Goal: Task Accomplishment & Management: Use online tool/utility

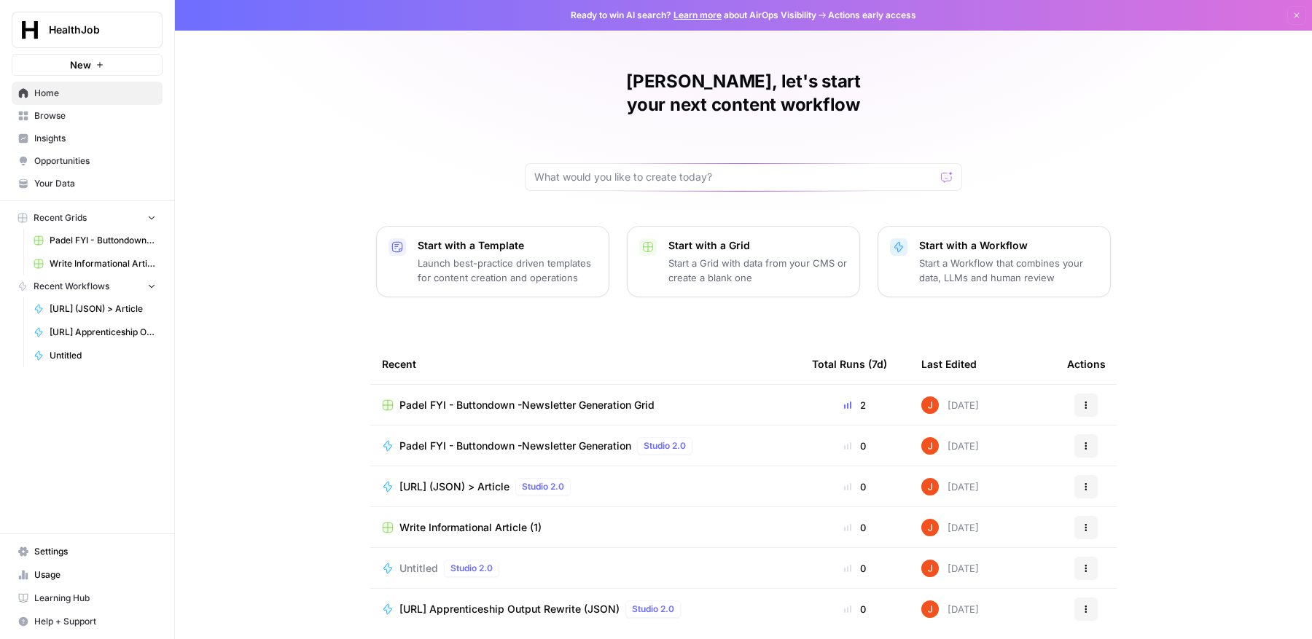
click at [618, 398] on span "Padel FYI - Buttondown -Newsletter Generation Grid" at bounding box center [527, 405] width 255 height 15
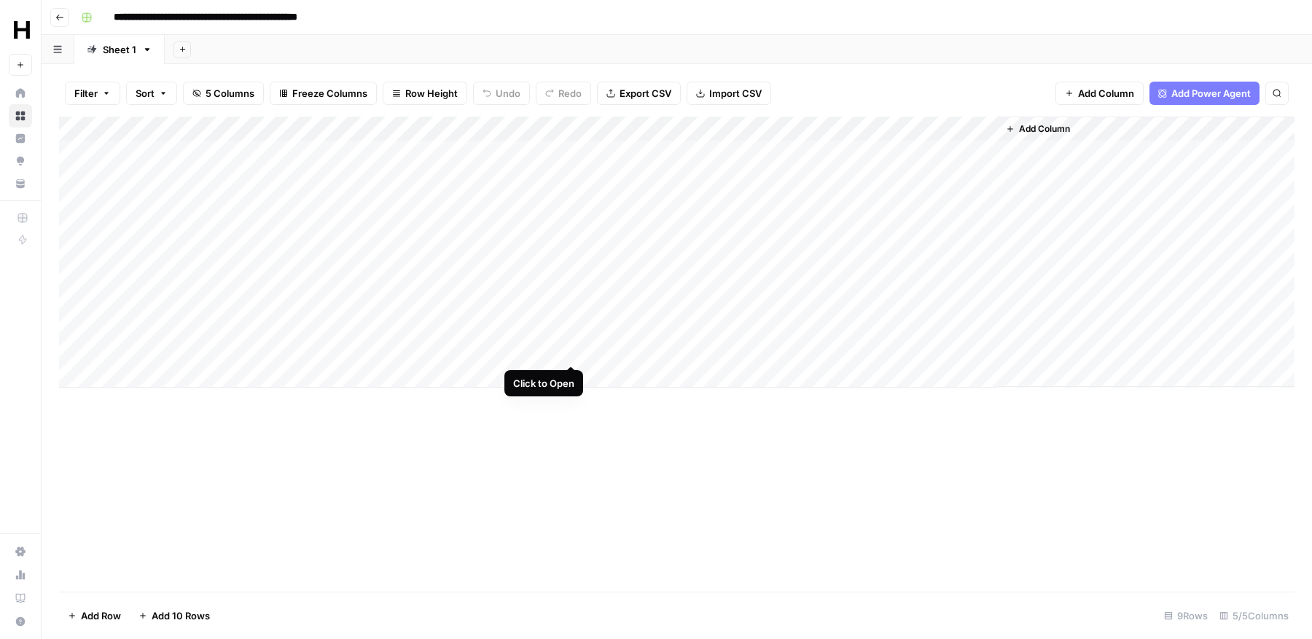
click at [574, 349] on div "Add Column" at bounding box center [677, 252] width 1236 height 271
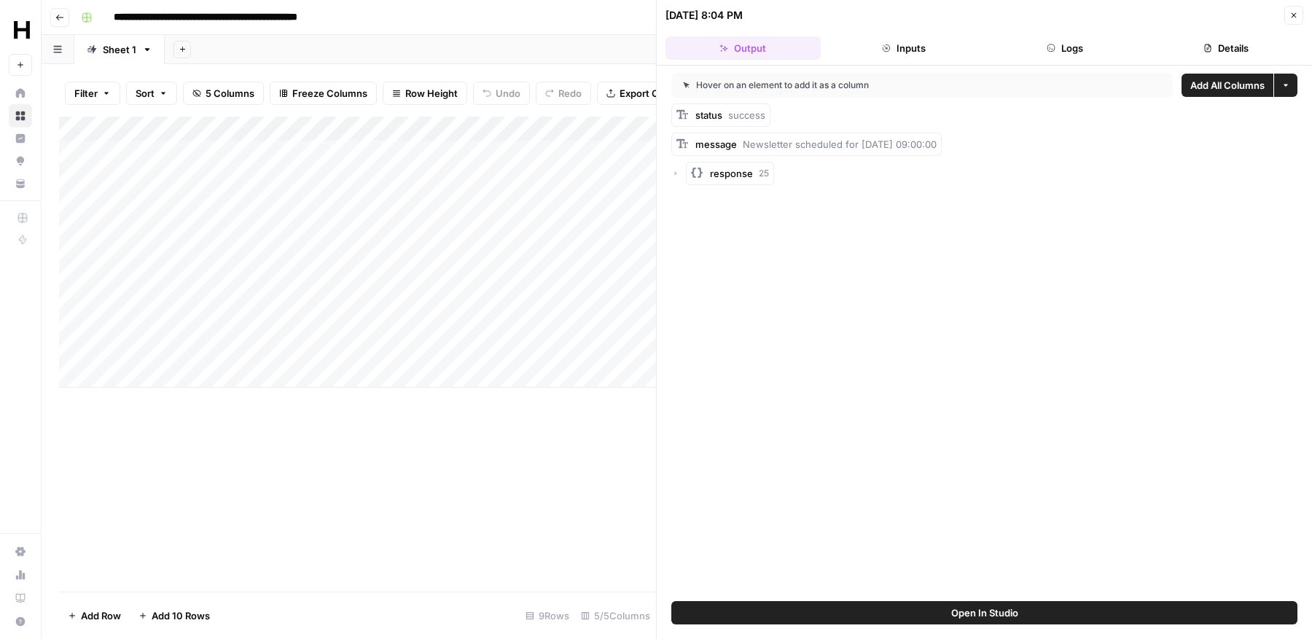
click at [677, 174] on icon "button" at bounding box center [676, 173] width 9 height 9
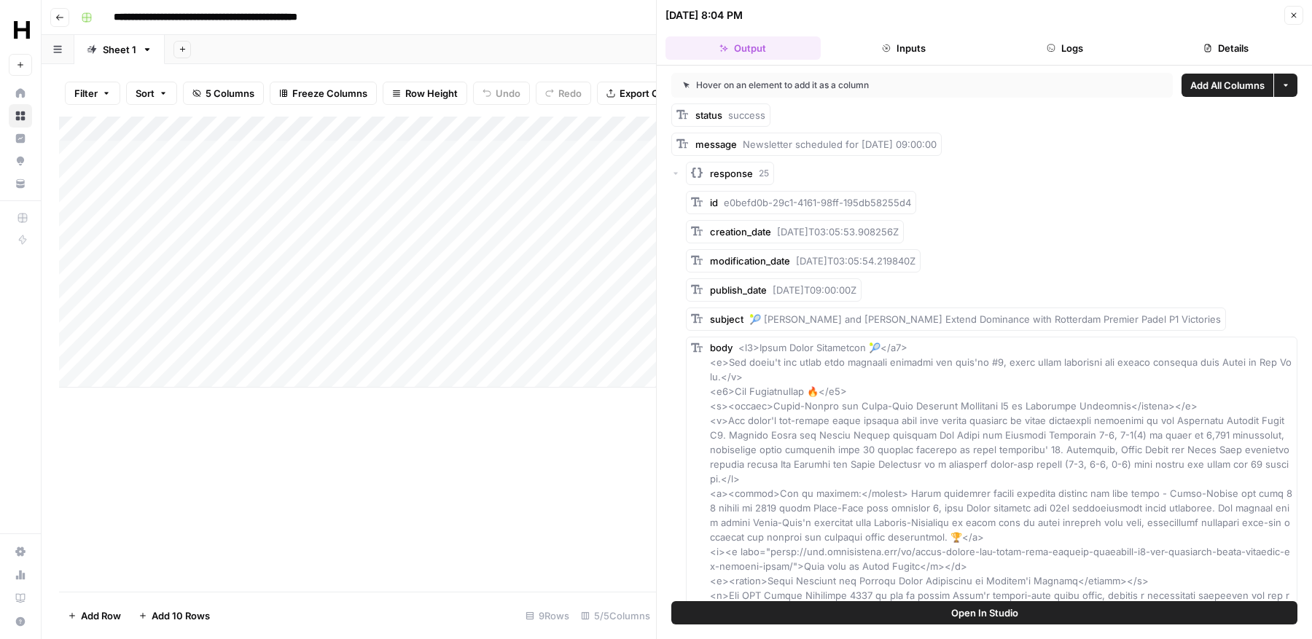
click at [1298, 15] on icon "button" at bounding box center [1294, 15] width 9 height 9
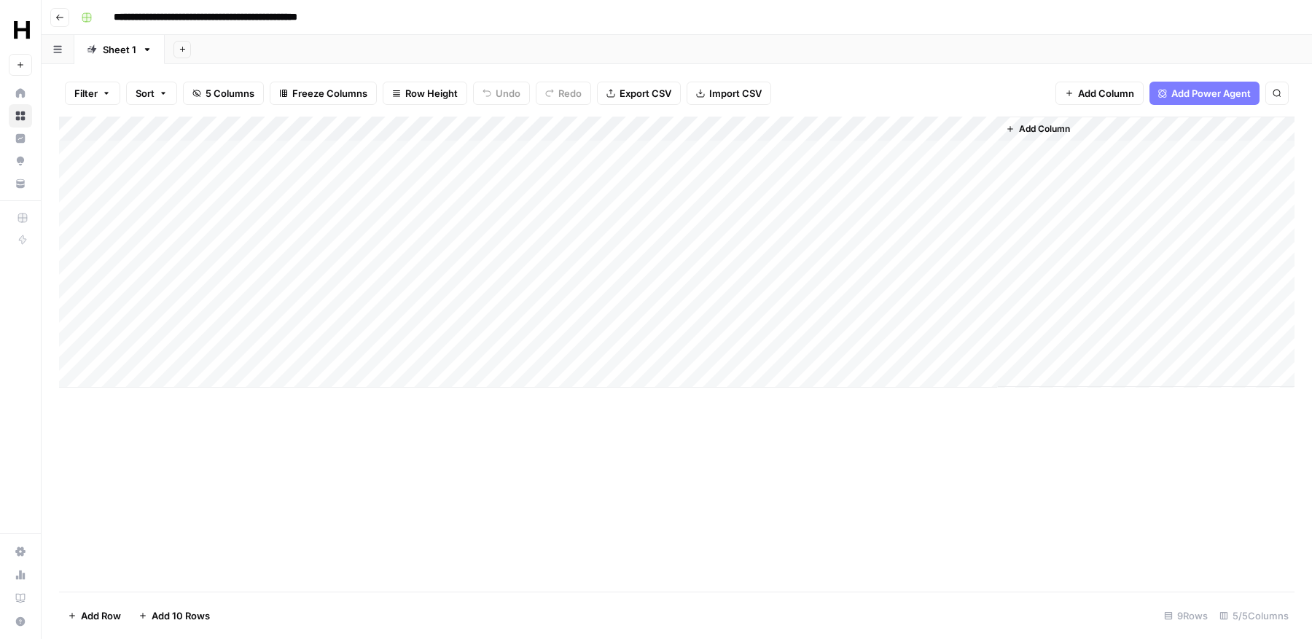
click at [522, 131] on div "Add Column" at bounding box center [677, 252] width 1236 height 271
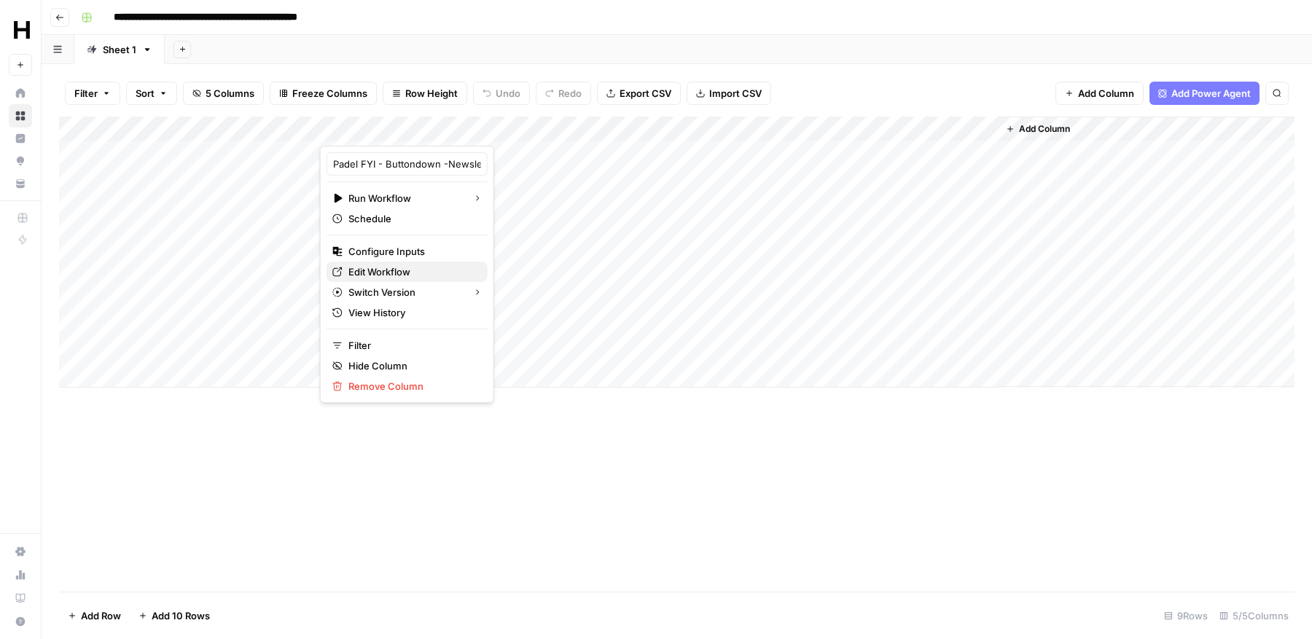
click at [404, 272] on span "Edit Workflow" at bounding box center [413, 272] width 128 height 15
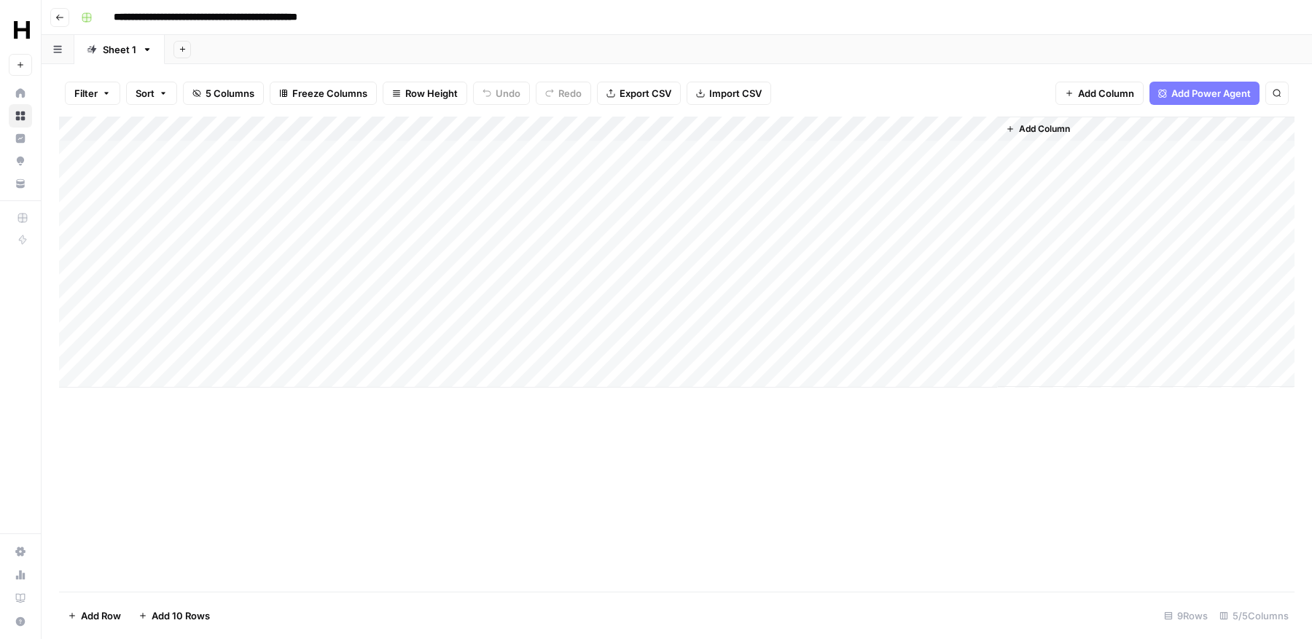
click at [565, 126] on div "Add Column" at bounding box center [677, 252] width 1236 height 271
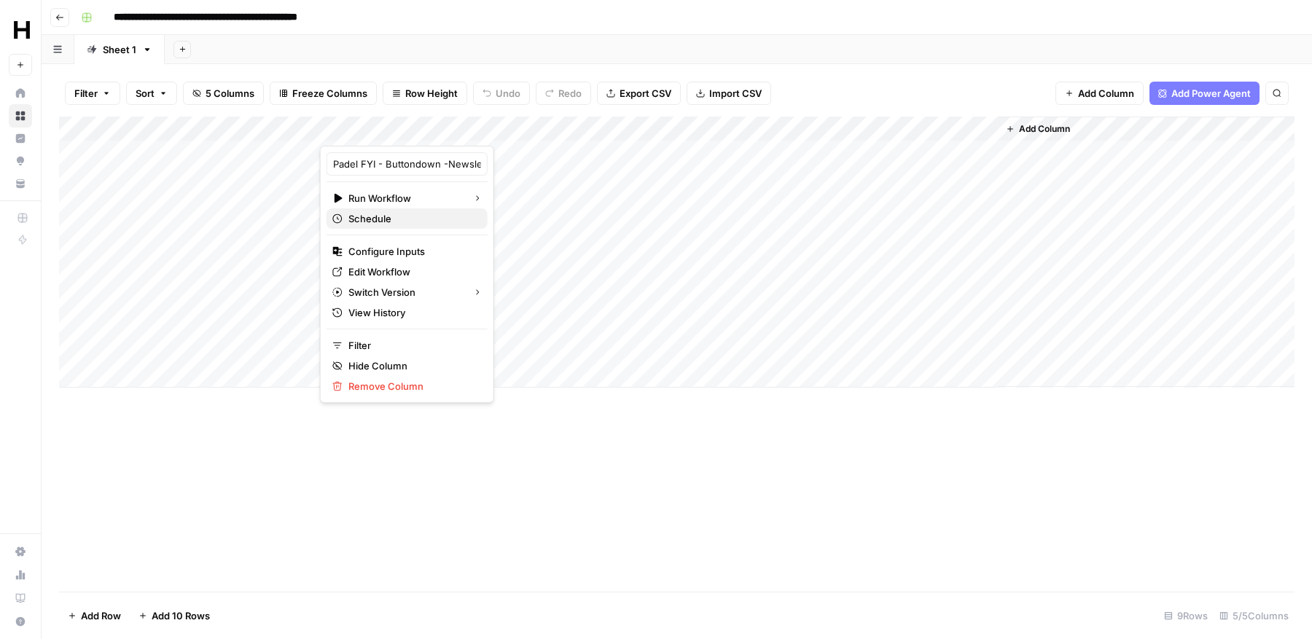
click at [410, 219] on span "Schedule" at bounding box center [413, 218] width 128 height 15
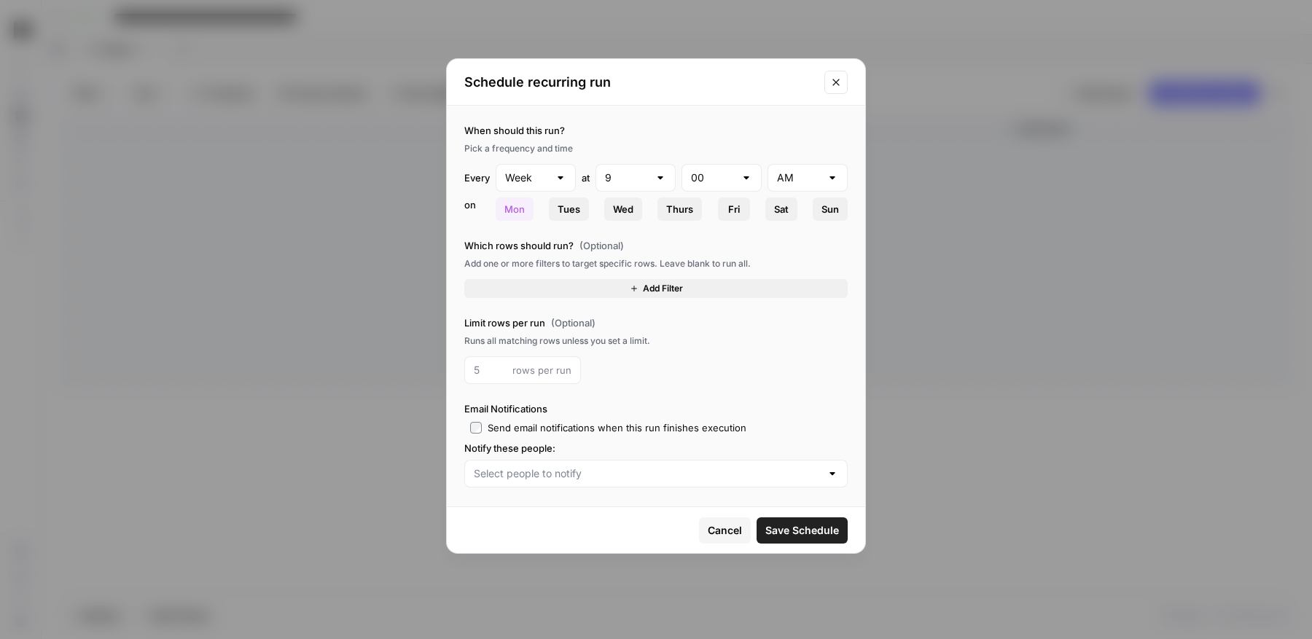
click at [562, 185] on div "Week" at bounding box center [536, 178] width 80 height 28
click at [551, 219] on span "Day" at bounding box center [533, 213] width 50 height 15
type input "Day"
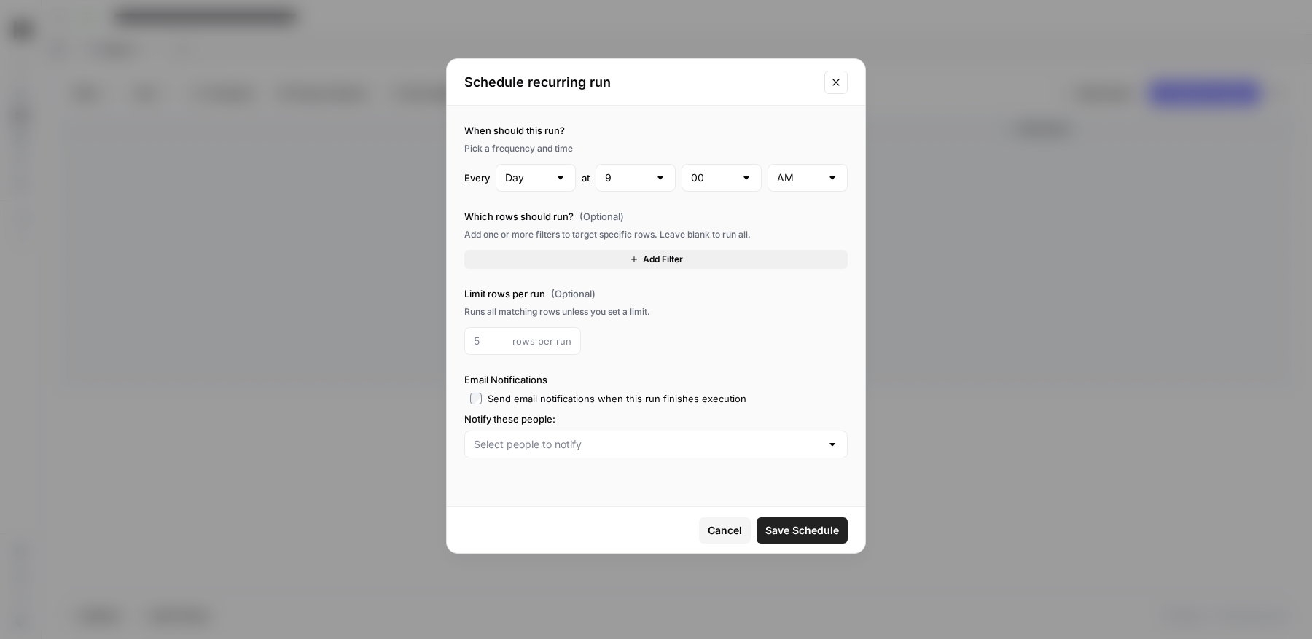
click at [550, 182] on div "Day" at bounding box center [536, 178] width 80 height 28
click at [554, 184] on div at bounding box center [536, 178] width 80 height 28
type input "Day"
click at [722, 526] on span "Cancel" at bounding box center [725, 531] width 34 height 15
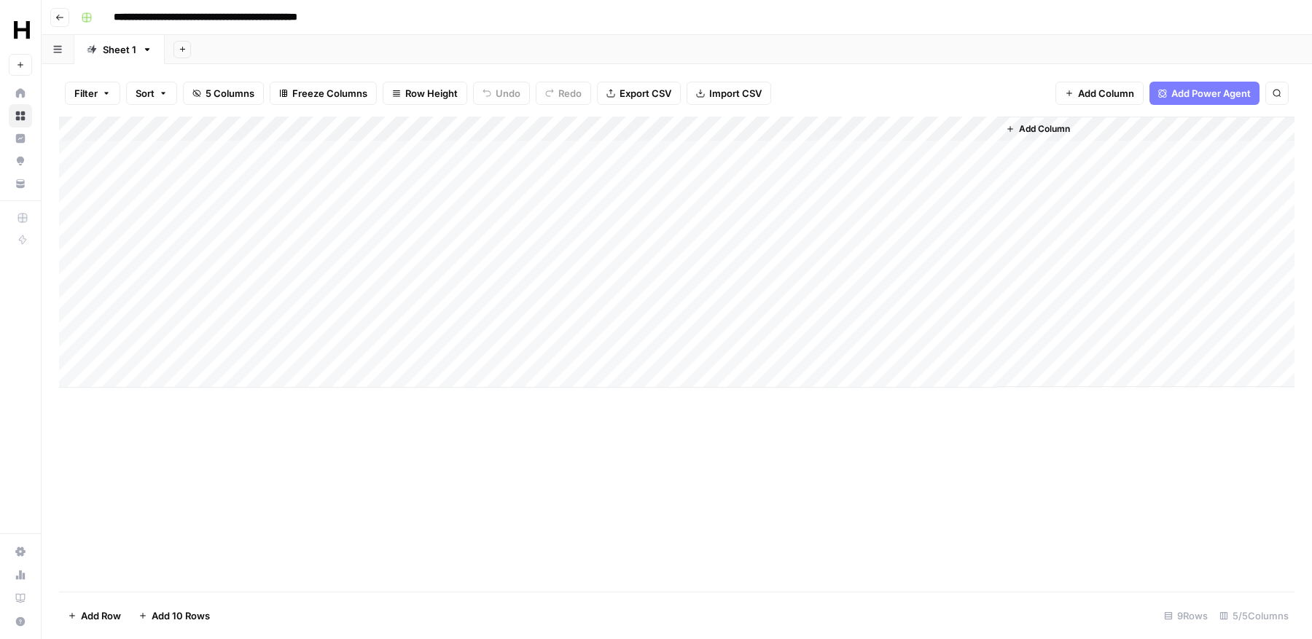
click at [196, 374] on div "Add Column" at bounding box center [677, 252] width 1236 height 271
click at [222, 397] on input "date" at bounding box center [173, 399] width 117 height 25
type input "**********"
click at [288, 489] on div "Add Column" at bounding box center [677, 354] width 1236 height 475
click at [432, 375] on div "Add Column" at bounding box center [677, 265] width 1236 height 296
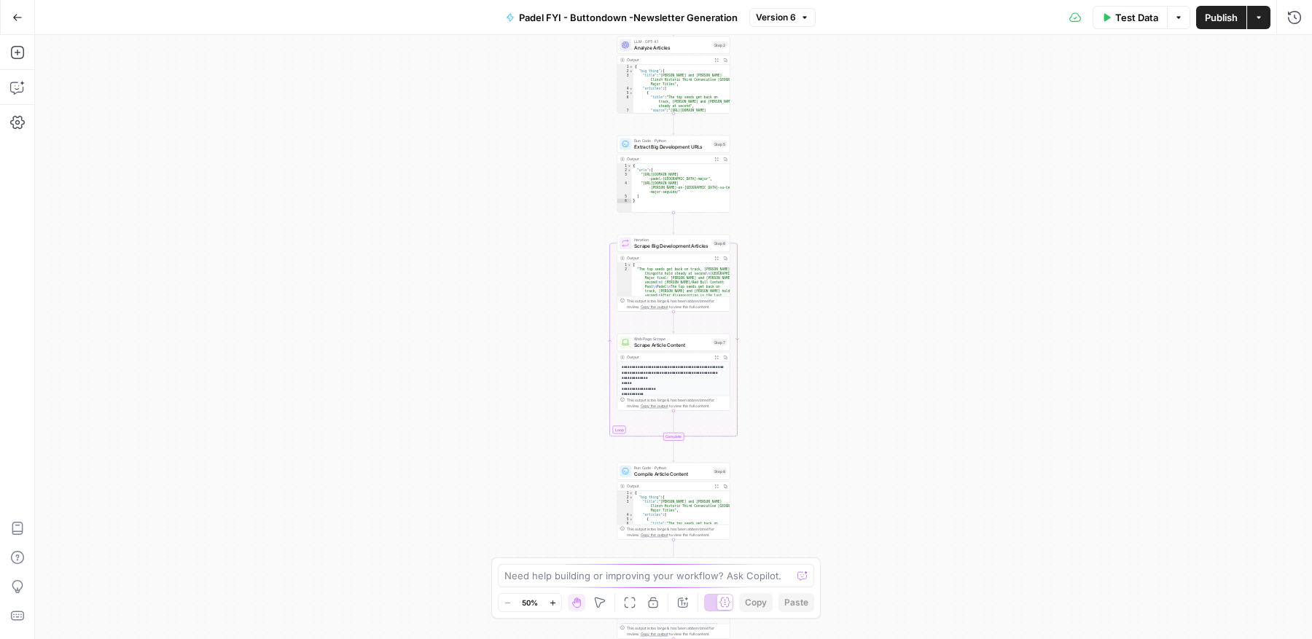
type textarea "**********"
click at [677, 506] on div "{ "big_thing" : { "title" : "[PERSON_NAME] and [PERSON_NAME] Clinch Historic Th…" at bounding box center [682, 517] width 97 height 52
click at [688, 475] on span "Compile Article Content" at bounding box center [672, 473] width 76 height 7
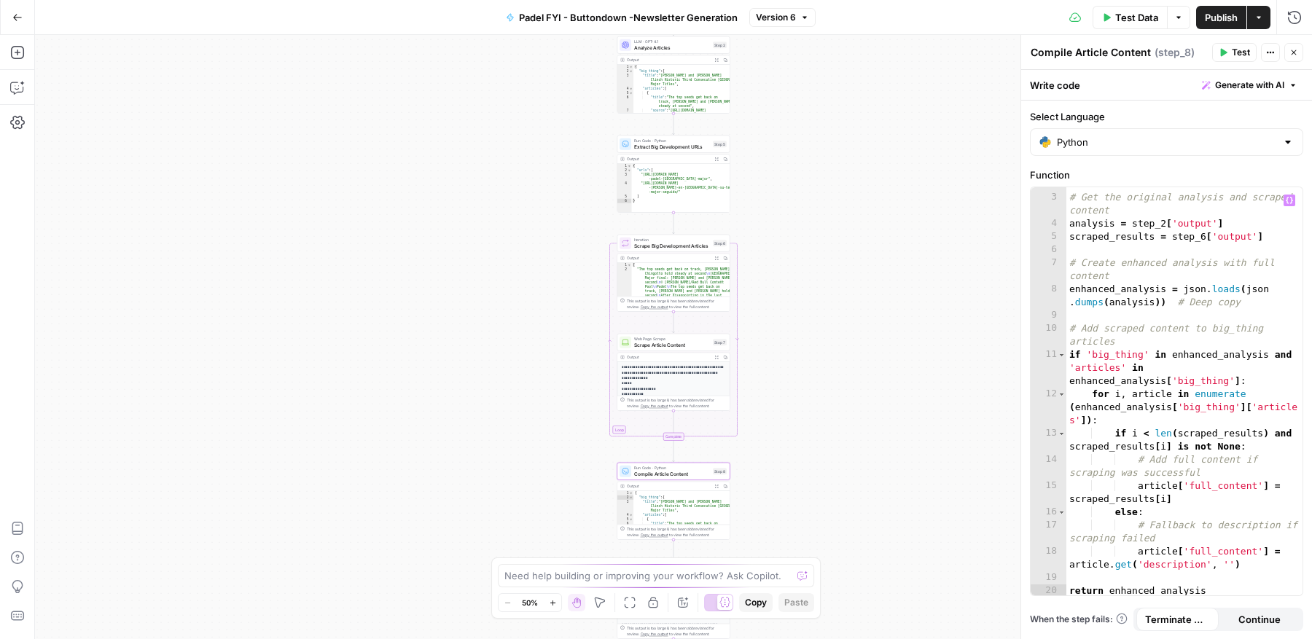
scroll to position [23, 0]
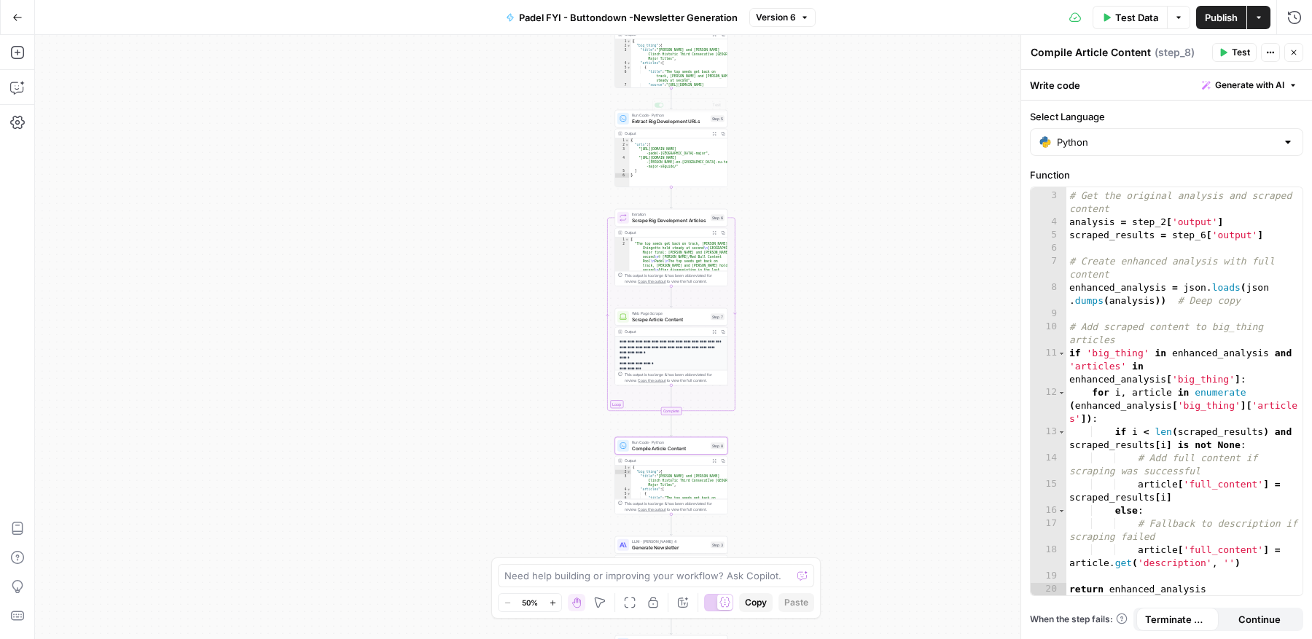
type textarea "**********"
click at [667, 71] on div "{ "big_thing" : { "title" : "[PERSON_NAME] and [PERSON_NAME] Clinch Historic Th…" at bounding box center [679, 83] width 97 height 88
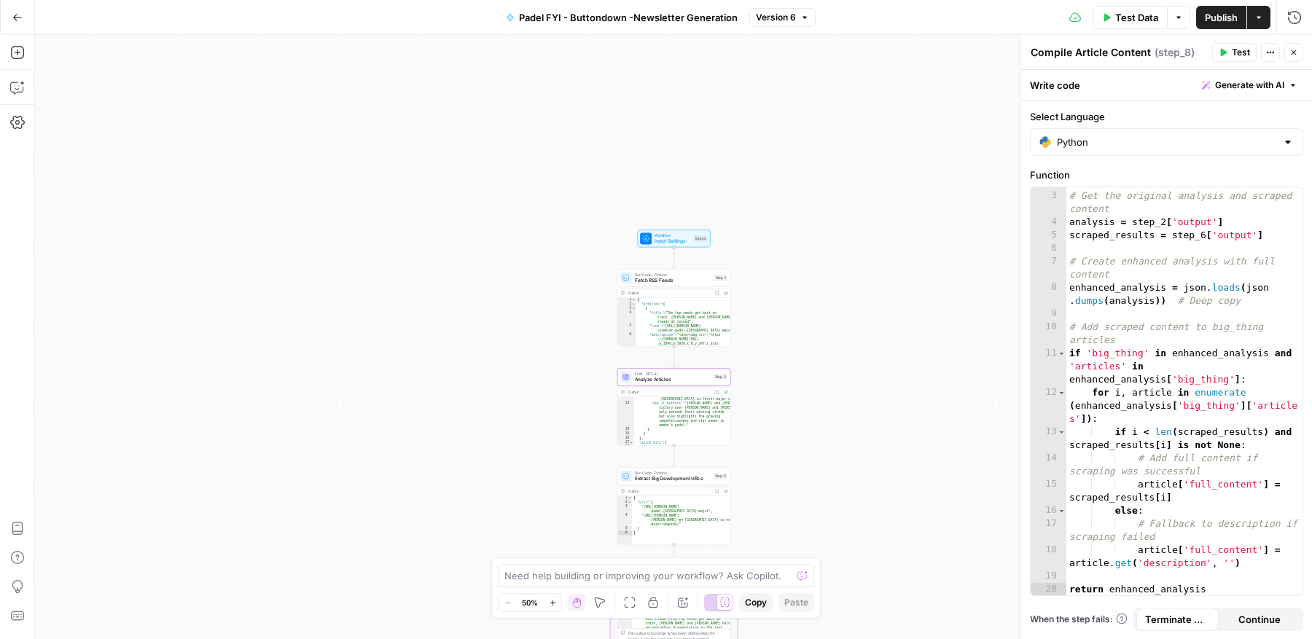
scroll to position [259, 0]
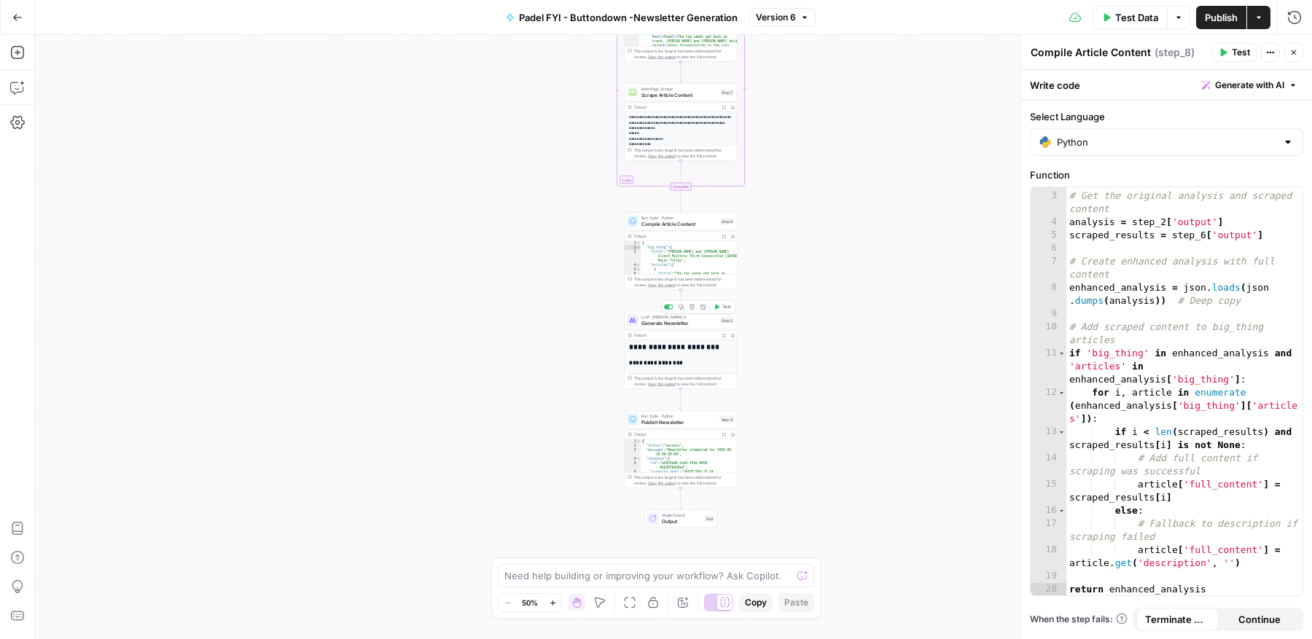
click at [688, 322] on span "Generate Newsletter" at bounding box center [680, 322] width 76 height 7
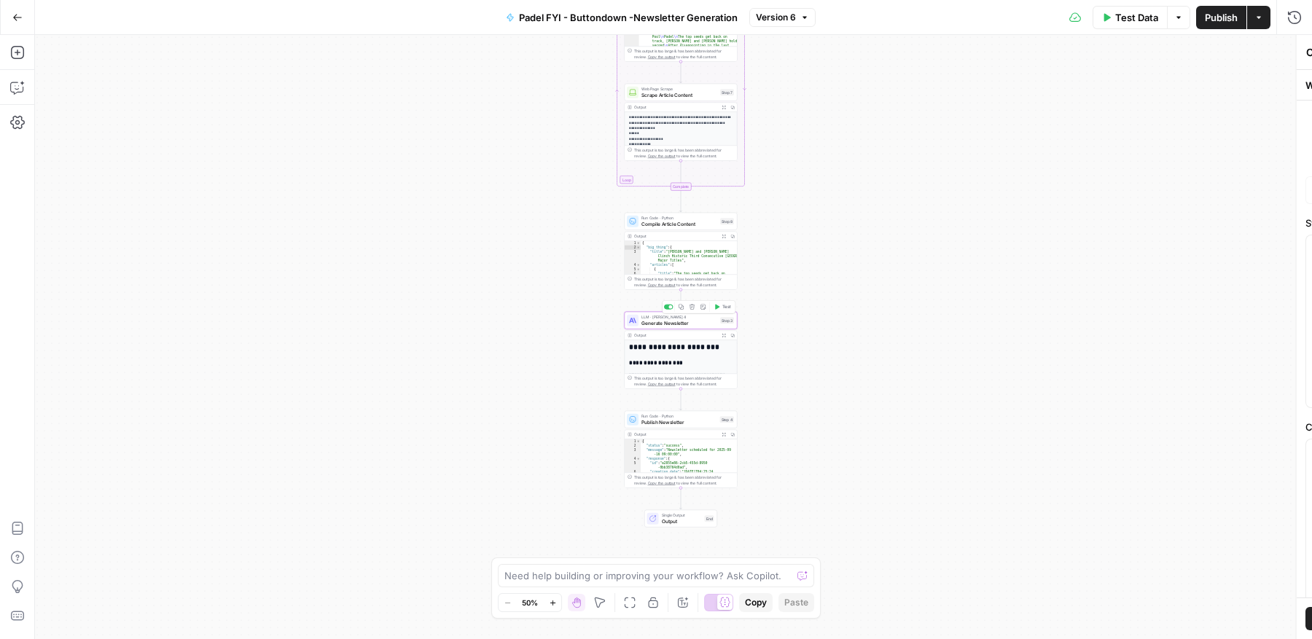
type textarea "Generate Newsletter"
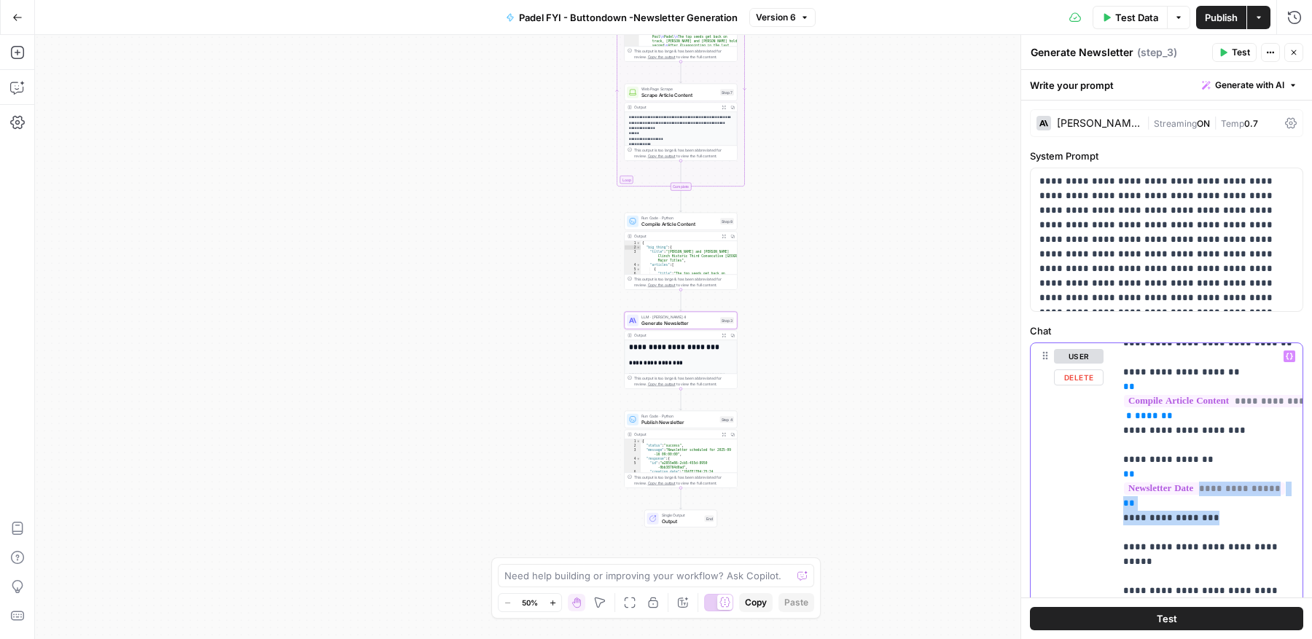
scroll to position [57, 0]
drag, startPoint x: 1224, startPoint y: 518, endPoint x: 1114, endPoint y: 454, distance: 127.1
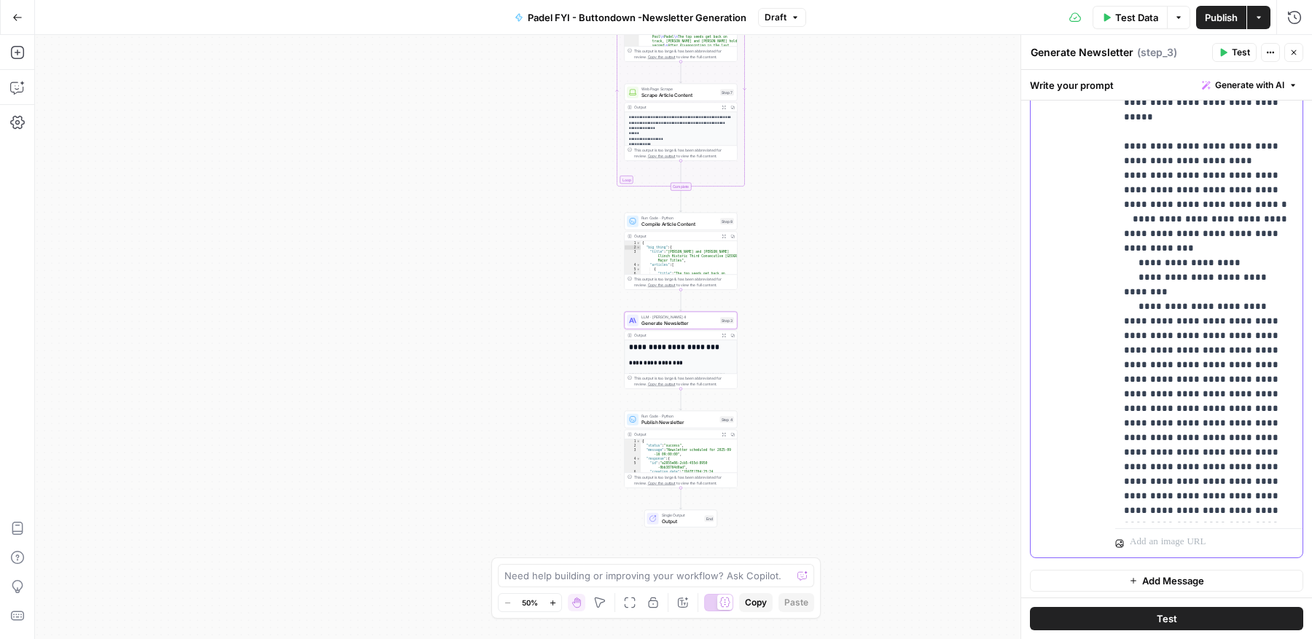
scroll to position [0, 0]
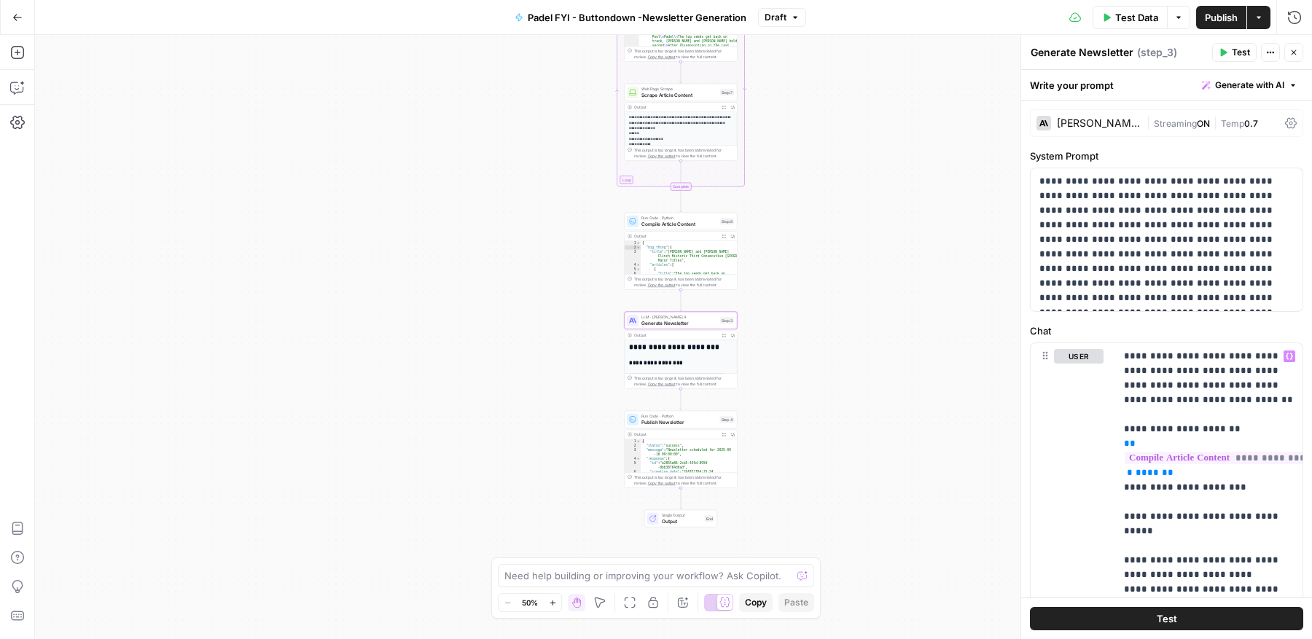
click at [1229, 12] on span "Publish" at bounding box center [1221, 17] width 33 height 15
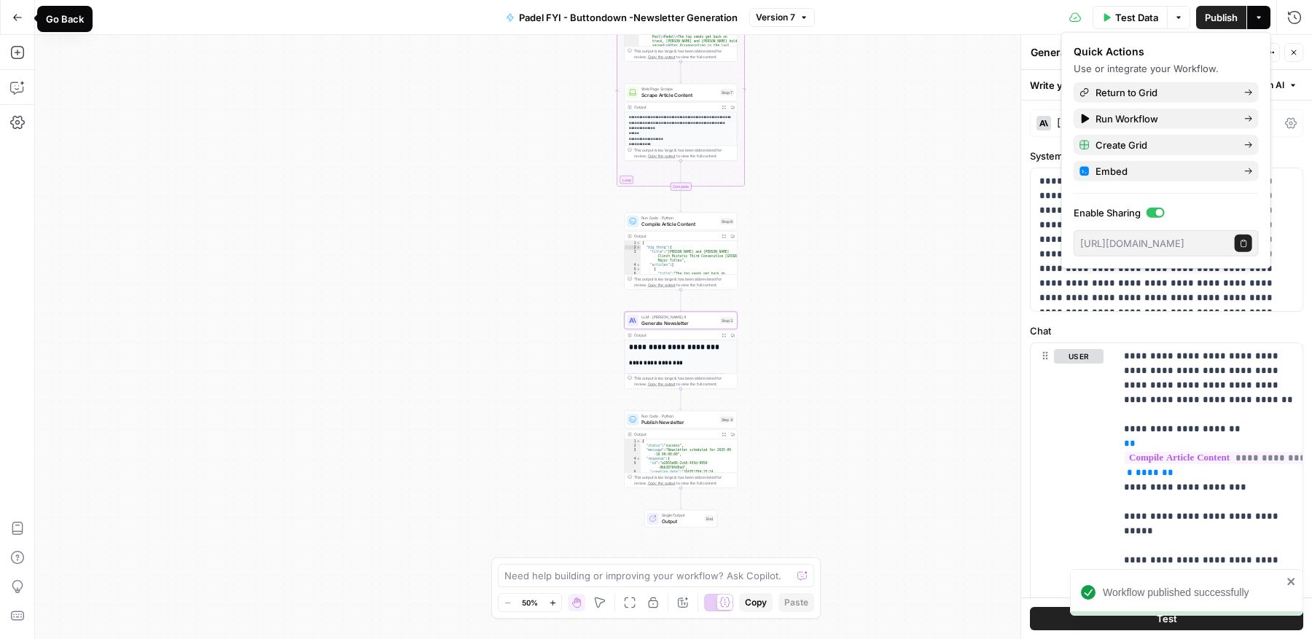
click at [19, 20] on icon "button" at bounding box center [17, 17] width 10 height 10
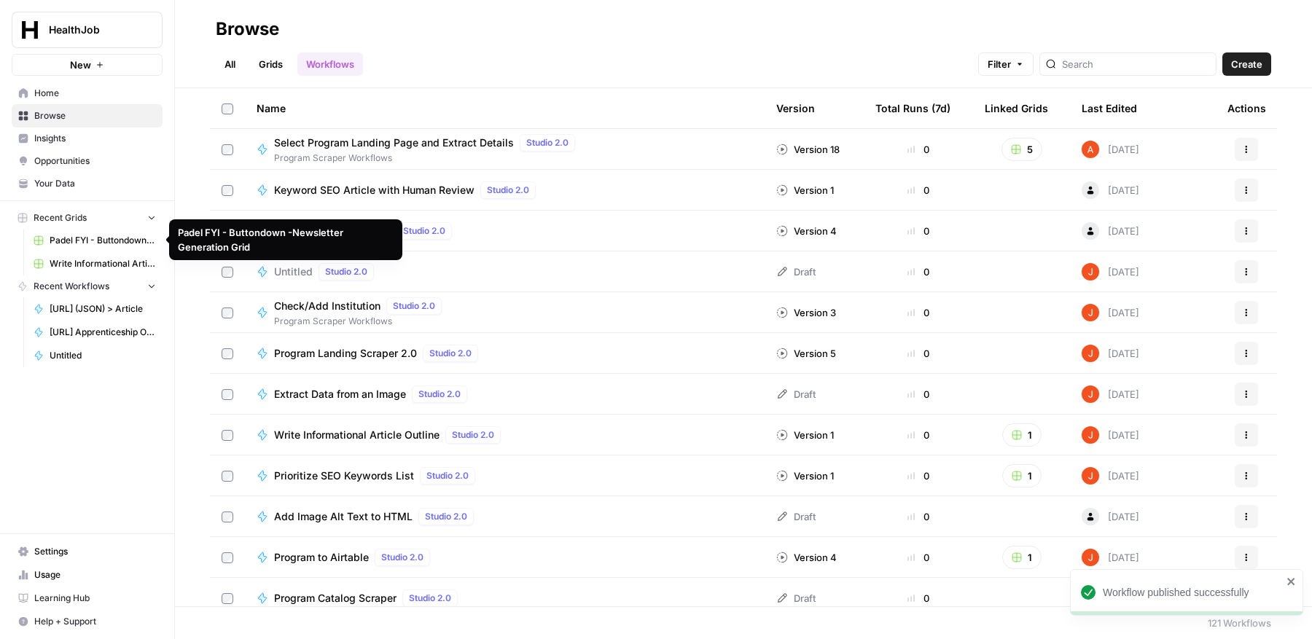
click at [111, 241] on span "Padel FYI - Buttondown -Newsletter Generation Grid" at bounding box center [103, 240] width 106 height 13
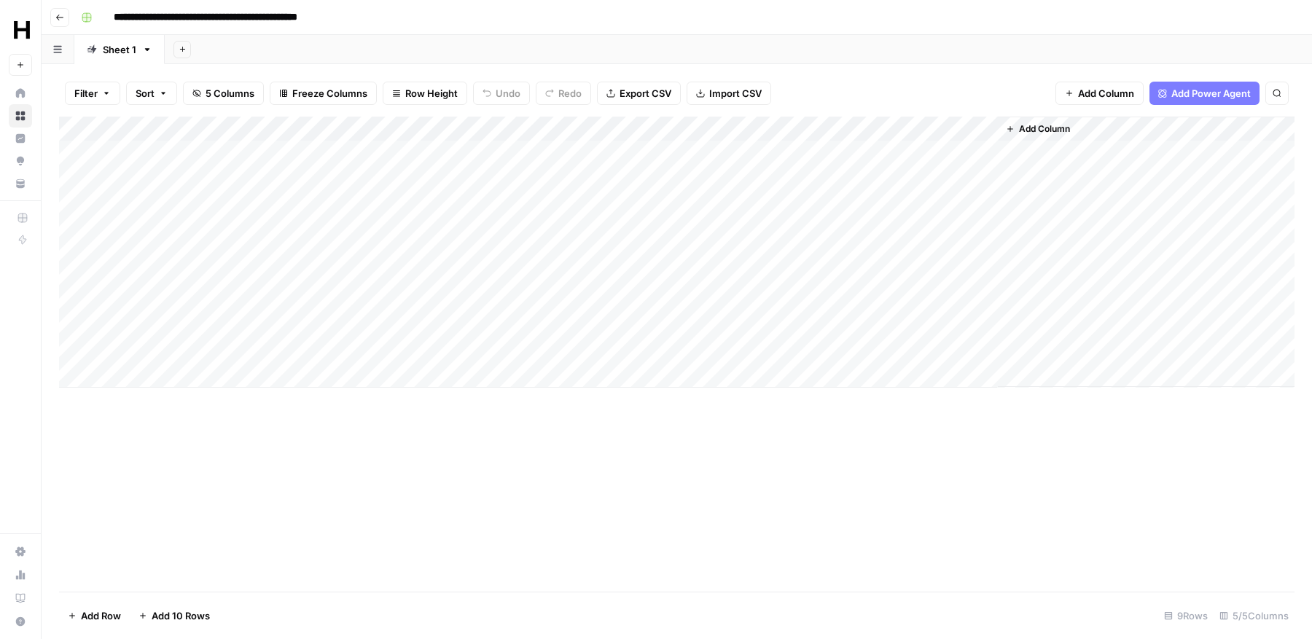
click at [239, 19] on input "**********" at bounding box center [242, 17] width 271 height 23
click at [90, 18] on icon "button" at bounding box center [87, 17] width 10 height 10
click at [63, 51] on button "button" at bounding box center [58, 49] width 33 height 28
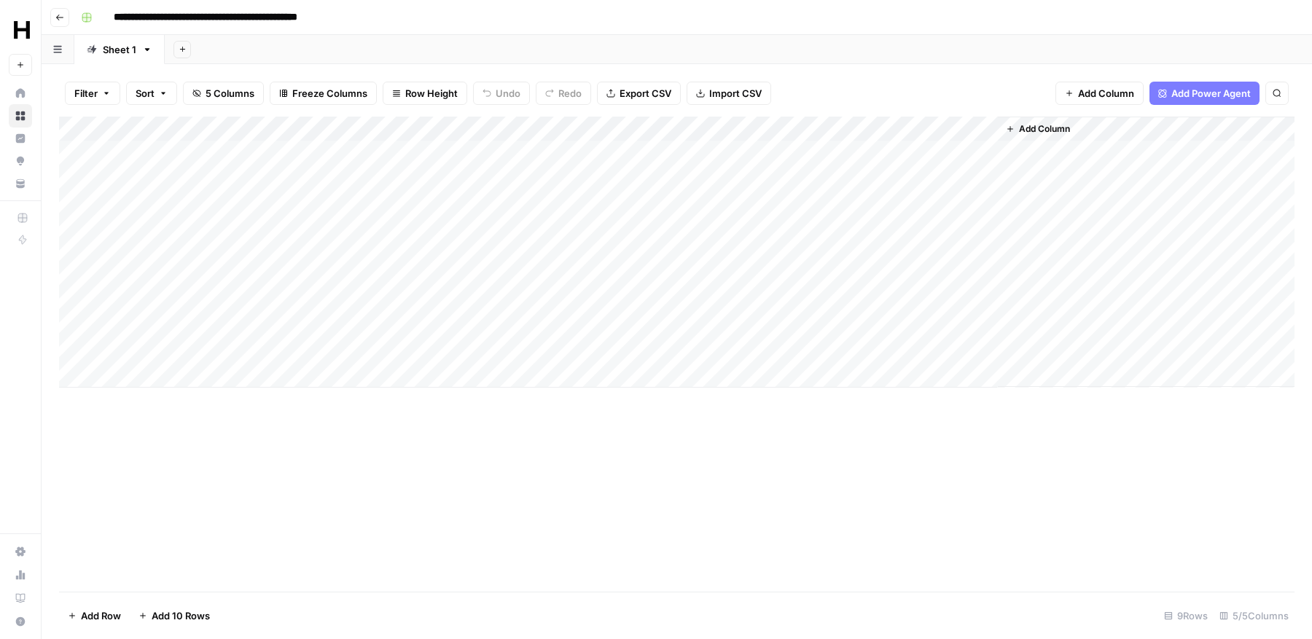
click at [221, 128] on div "Add Column" at bounding box center [677, 252] width 1236 height 271
click at [318, 70] on div "Filter Sort 5 Columns Freeze Columns Row Height Undo Redo Export CSV Import CSV…" at bounding box center [677, 93] width 1236 height 47
click at [1241, 92] on span "Add Power Agent" at bounding box center [1211, 93] width 79 height 15
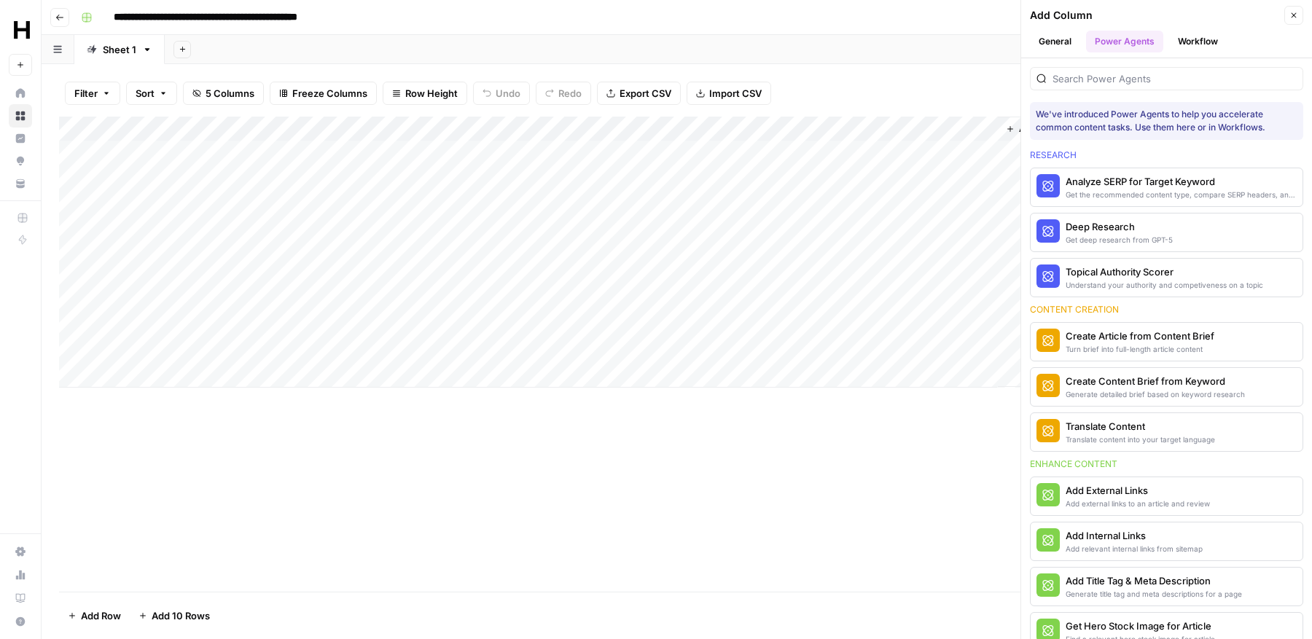
click at [1049, 33] on button "General" at bounding box center [1055, 42] width 50 height 22
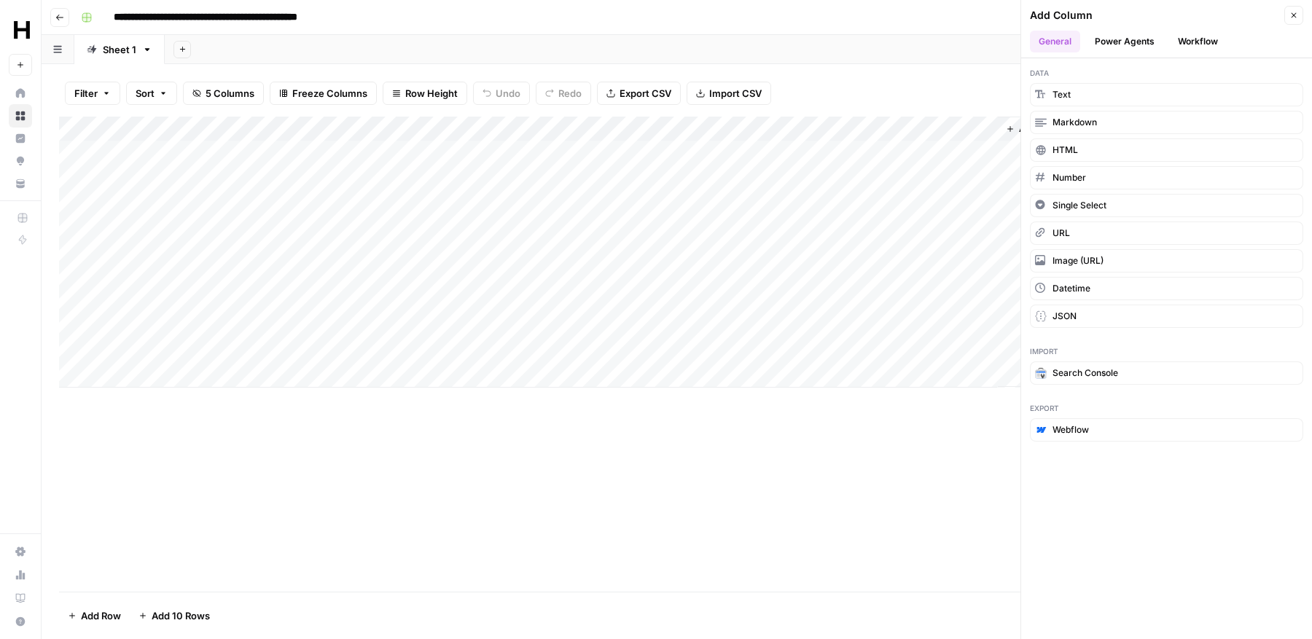
click at [947, 101] on div "Filter Sort 5 Columns Freeze Columns Row Height Undo Redo Export CSV Import CSV…" at bounding box center [677, 93] width 1236 height 47
click at [1296, 13] on icon "button" at bounding box center [1294, 15] width 5 height 5
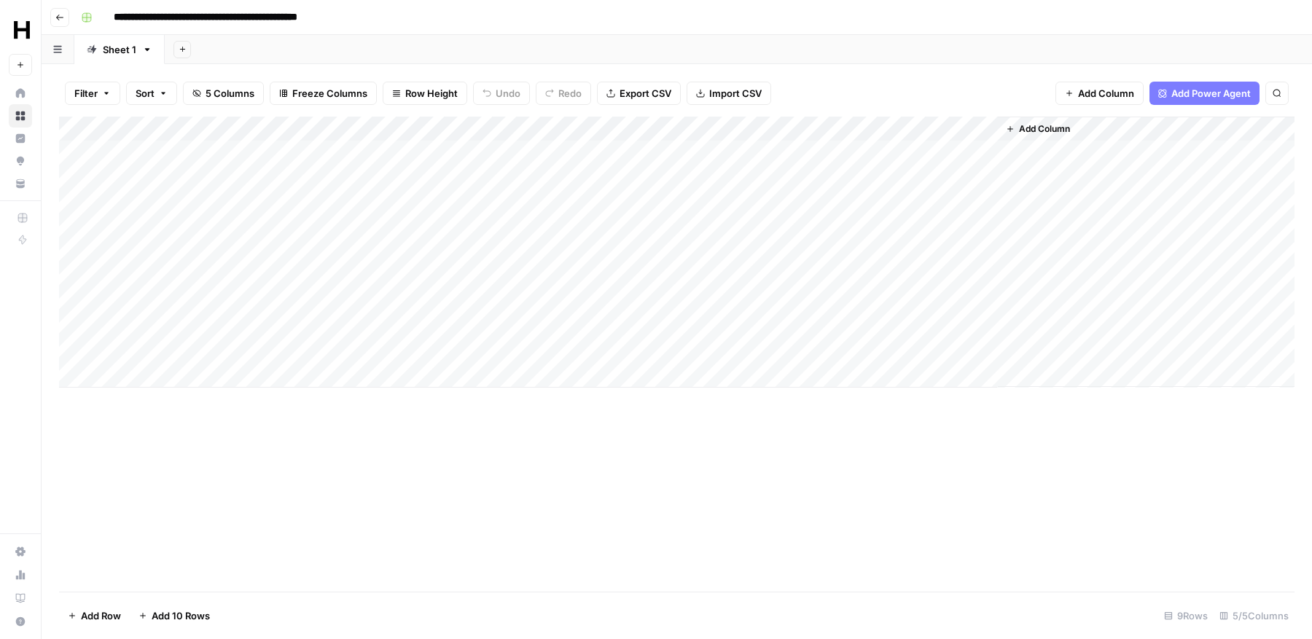
click at [160, 93] on icon "button" at bounding box center [163, 93] width 9 height 9
click at [107, 93] on icon "button" at bounding box center [106, 93] width 9 height 9
click at [308, 125] on div "Add Column" at bounding box center [677, 252] width 1236 height 271
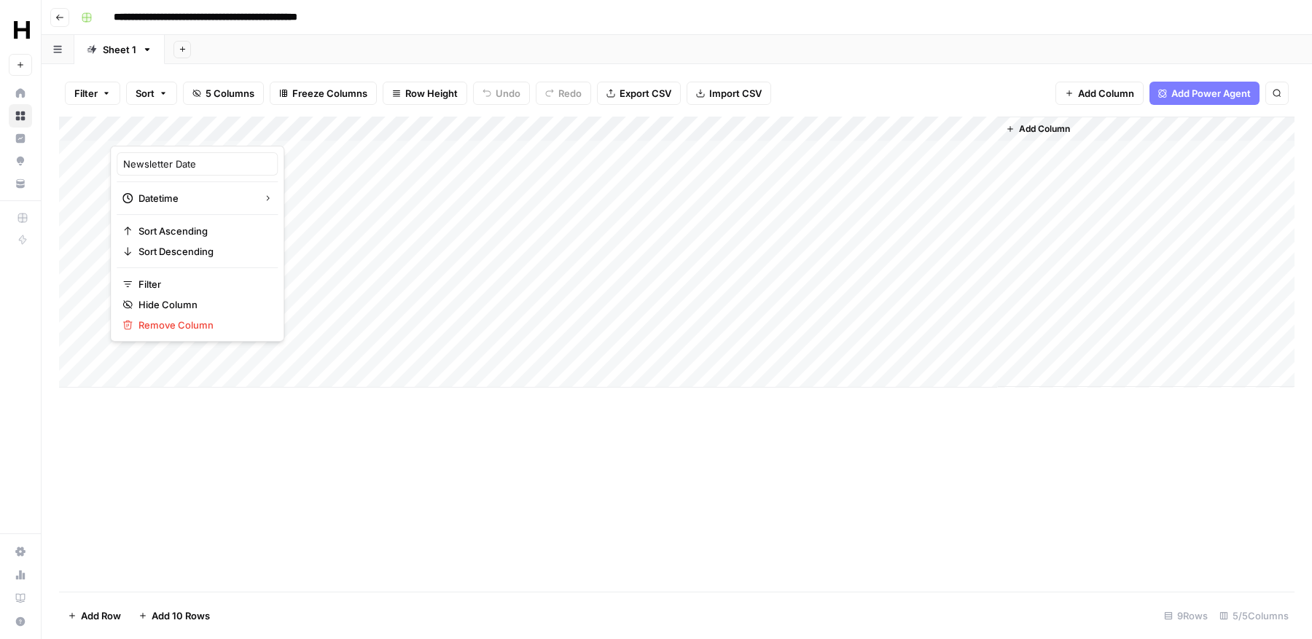
click at [306, 122] on div at bounding box center [215, 131] width 211 height 29
